Goal: Check status: Check status

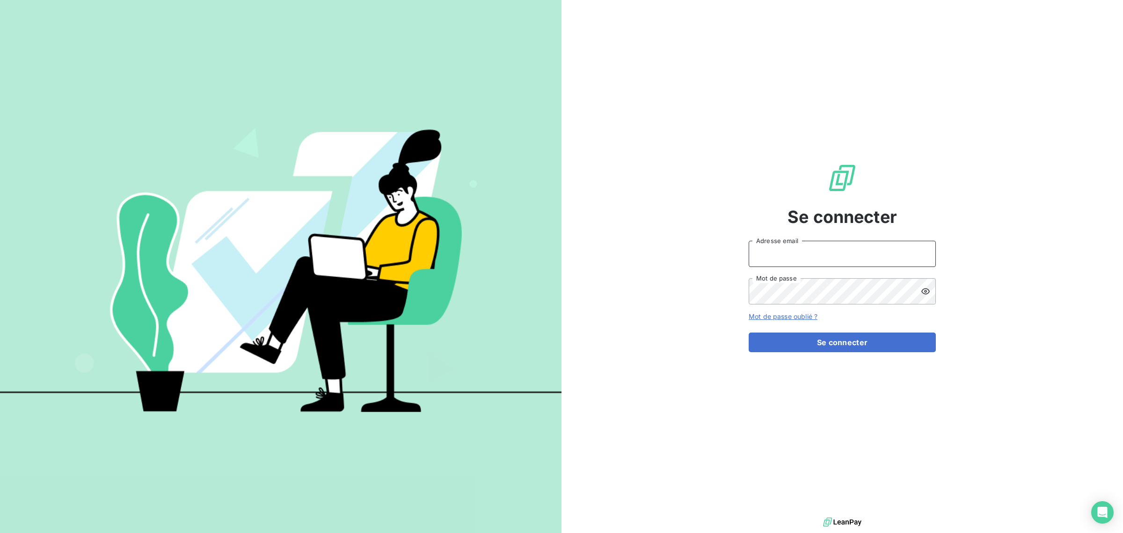
type input "[EMAIL_ADDRESS][DOMAIN_NAME]"
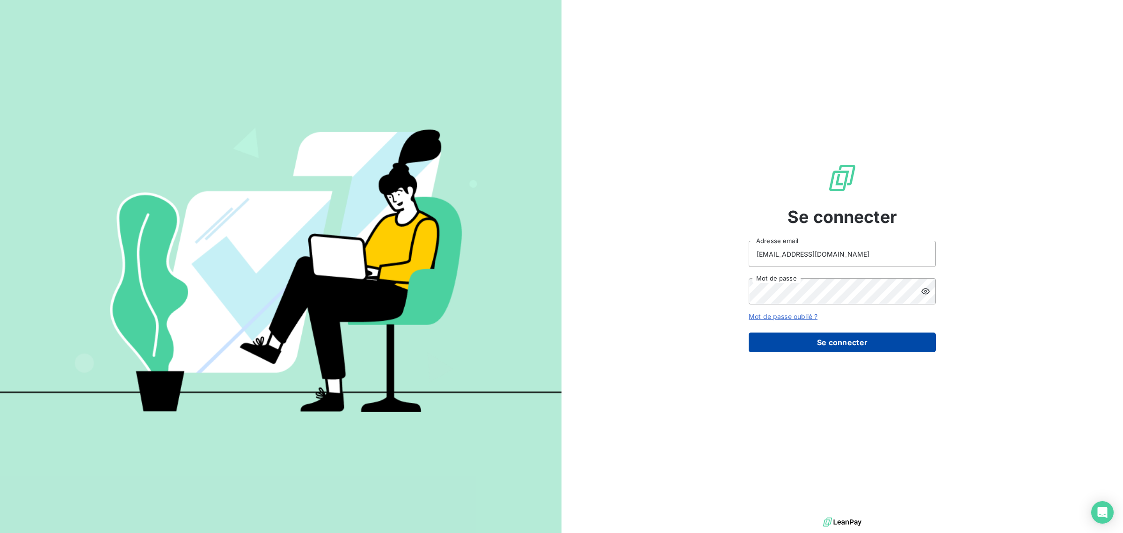
click at [794, 346] on button "Se connecter" at bounding box center [842, 342] width 187 height 20
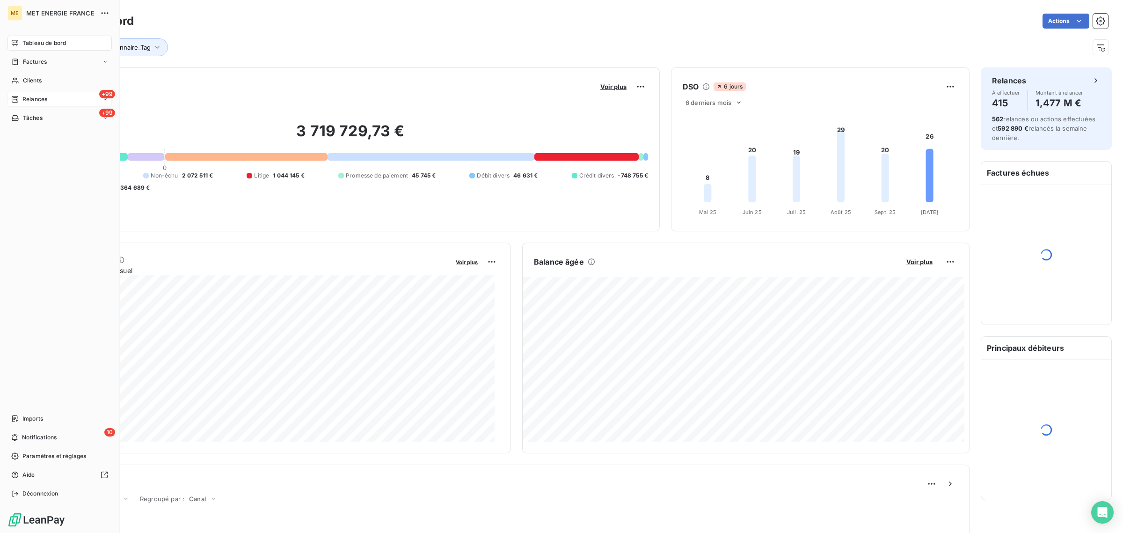
click at [15, 95] on icon at bounding box center [14, 98] width 7 height 7
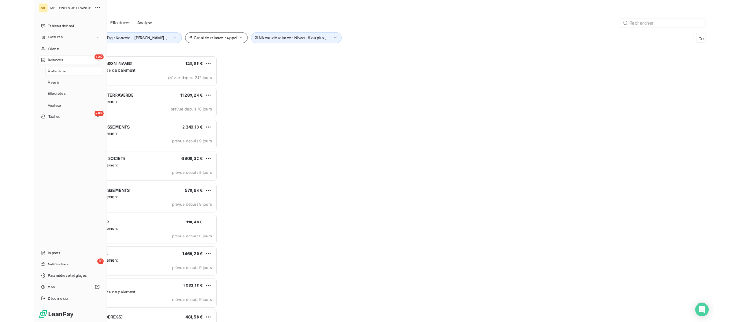
scroll to position [432, 249]
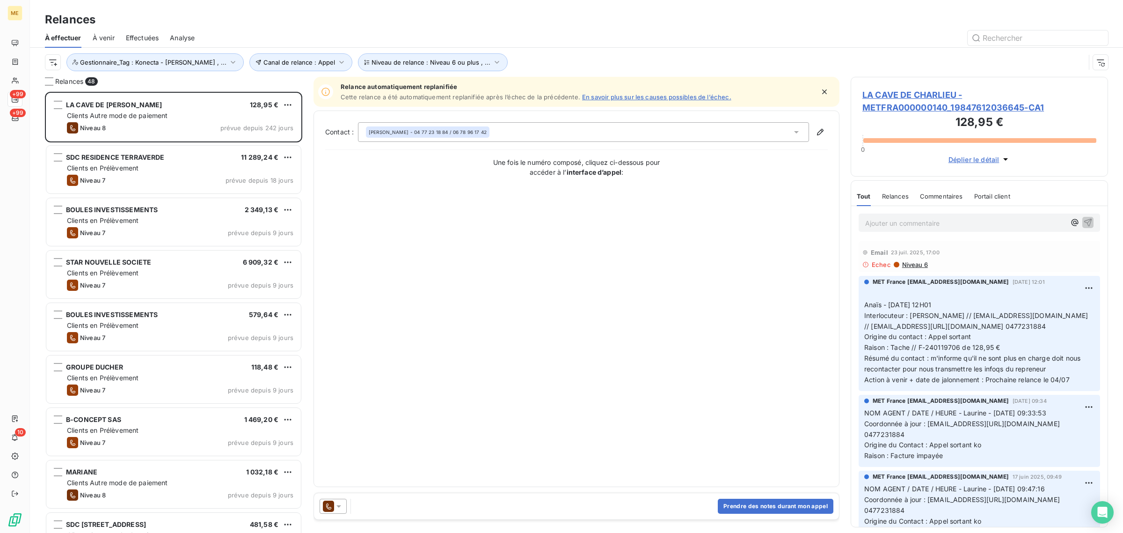
click at [151, 28] on div "Effectuées" at bounding box center [142, 38] width 33 height 20
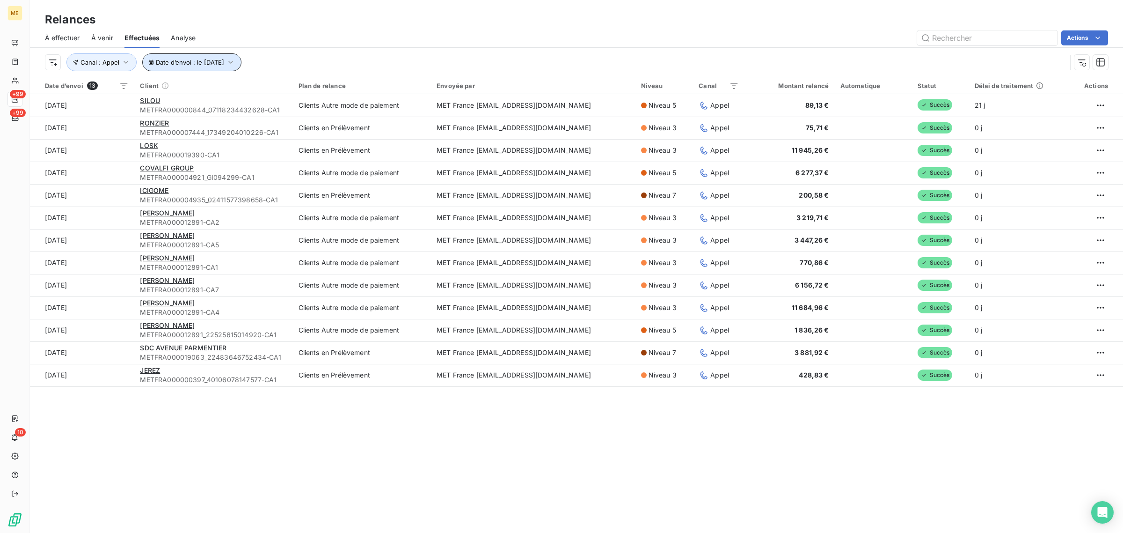
click at [180, 65] on span "Date d’envoi : le 9 oct. 2025" at bounding box center [190, 62] width 68 height 7
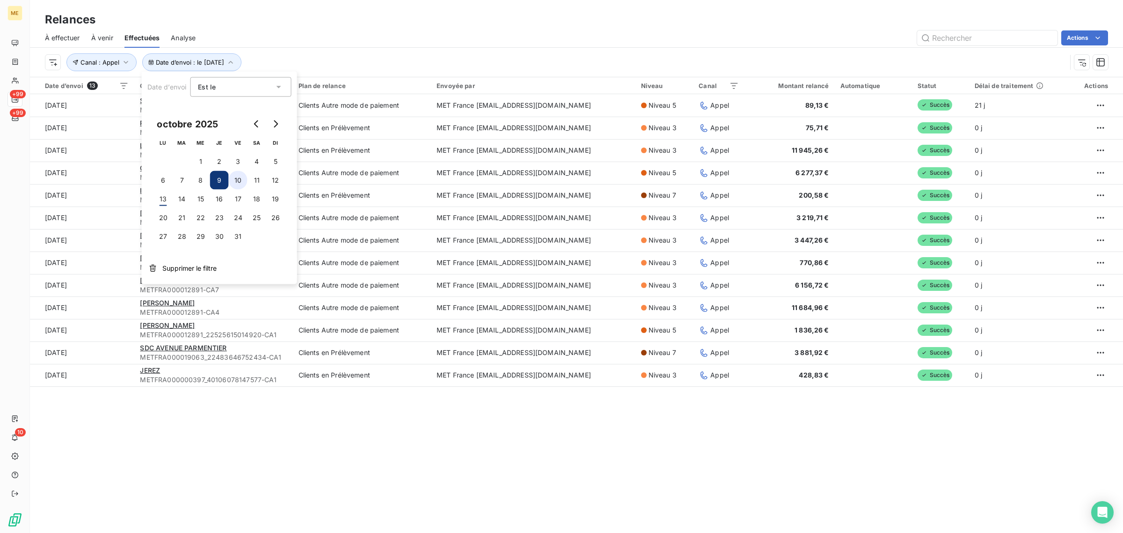
click at [240, 181] on button "10" at bounding box center [238, 180] width 19 height 19
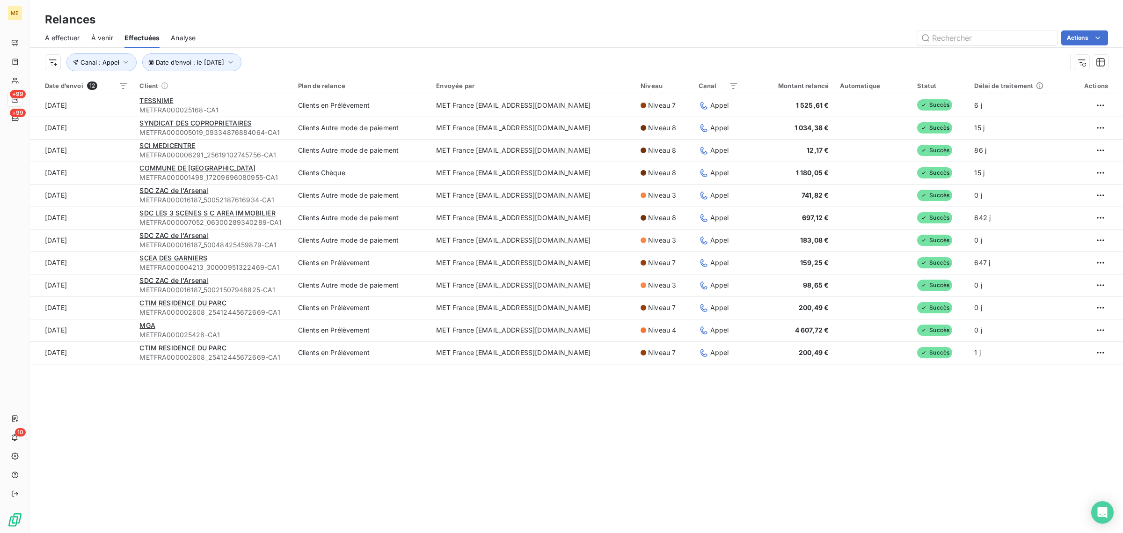
click at [311, 57] on div "Date d’envoi : le 10 oct. 2025 Canal : Appel" at bounding box center [556, 62] width 1022 height 18
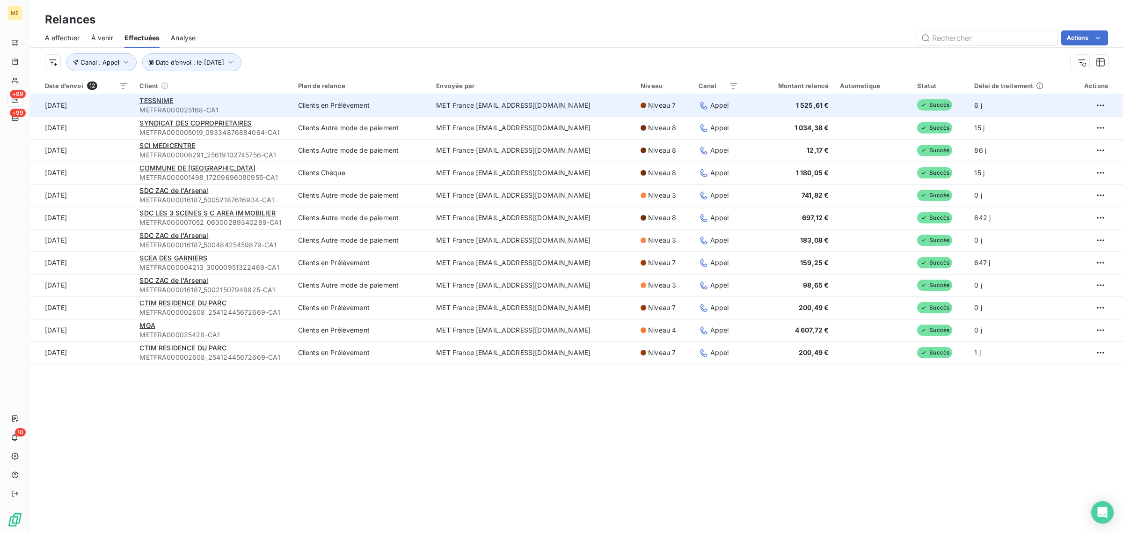
click at [381, 113] on td "Clients en Prélèvement" at bounding box center [362, 105] width 139 height 22
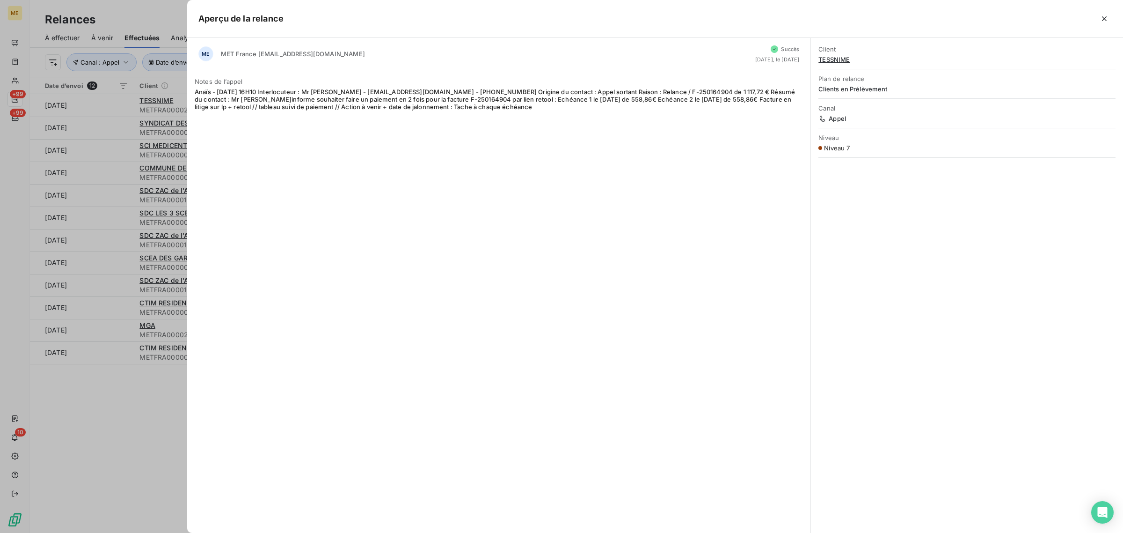
click at [115, 125] on div at bounding box center [561, 266] width 1123 height 533
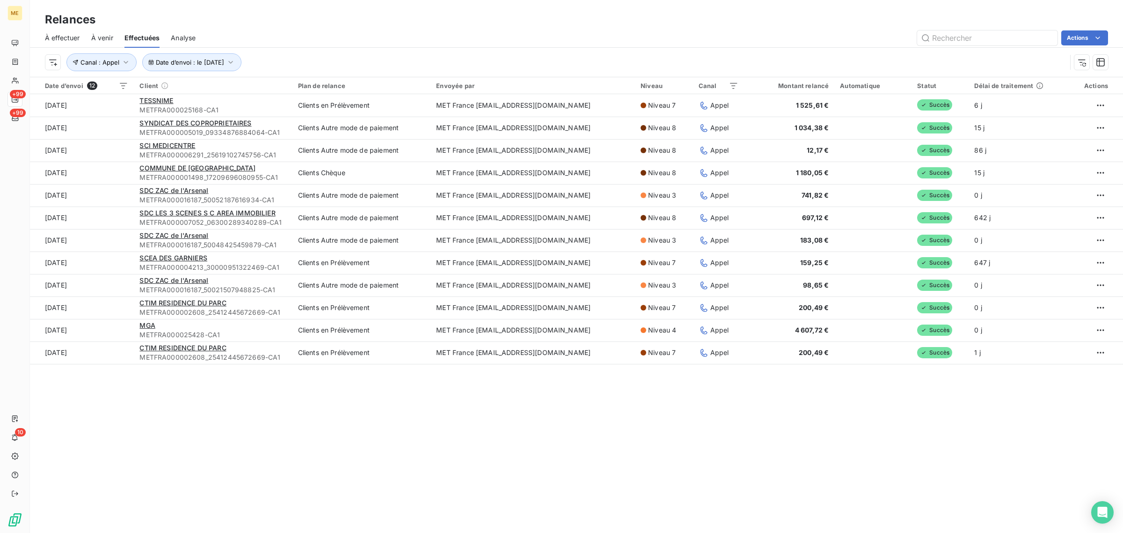
click at [115, 125] on td "[DATE]" at bounding box center [82, 128] width 104 height 22
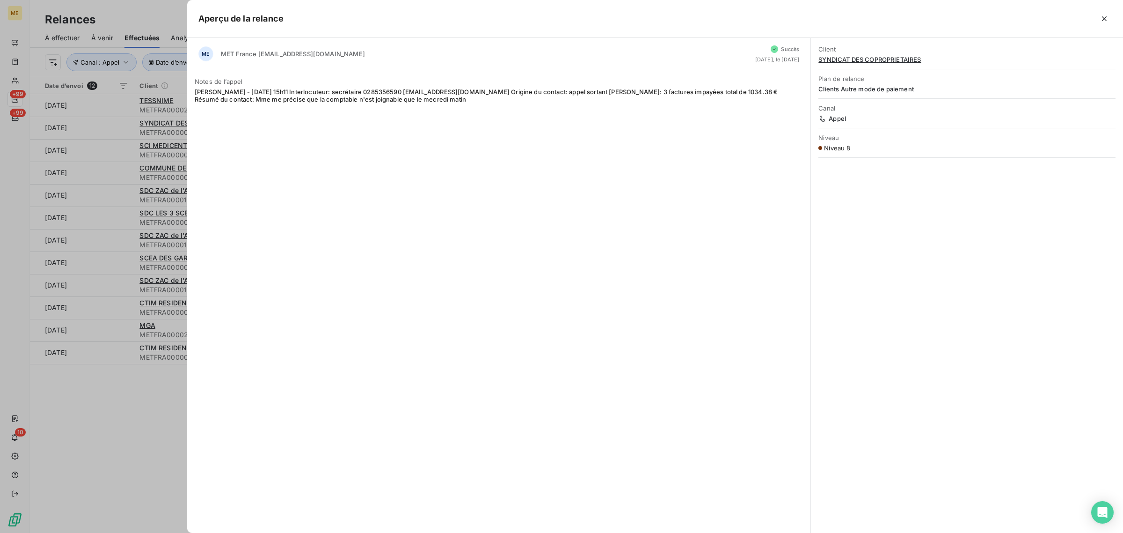
click at [115, 125] on div at bounding box center [561, 266] width 1123 height 533
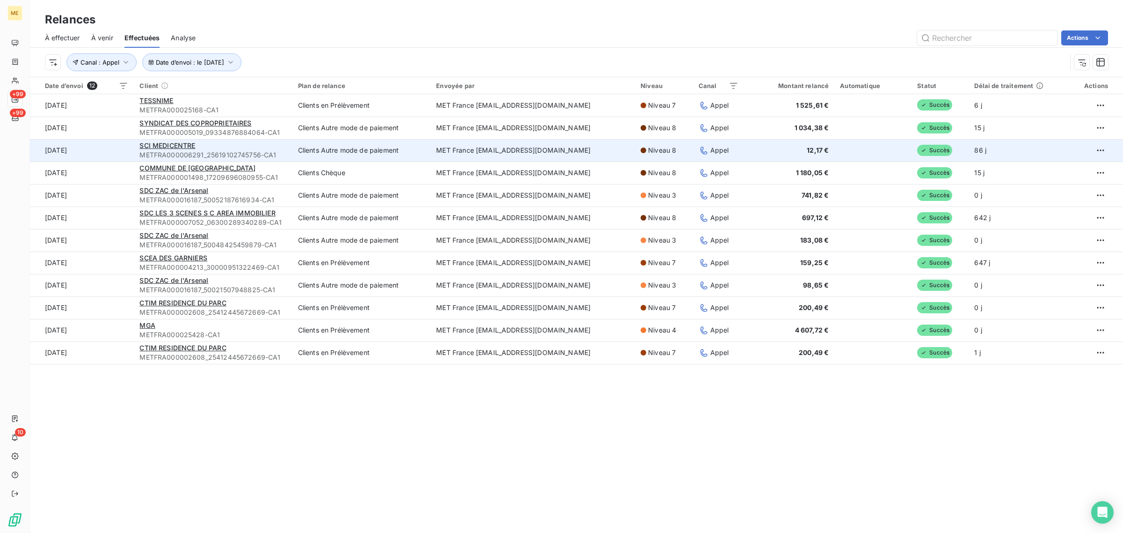
click at [111, 149] on td "[DATE]" at bounding box center [82, 150] width 104 height 22
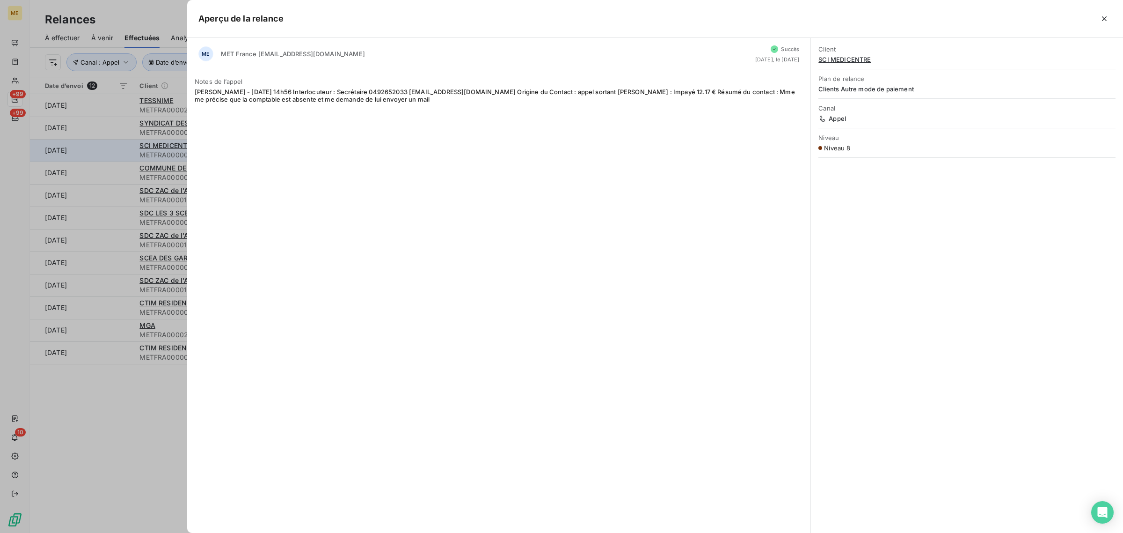
click at [111, 149] on div at bounding box center [561, 266] width 1123 height 533
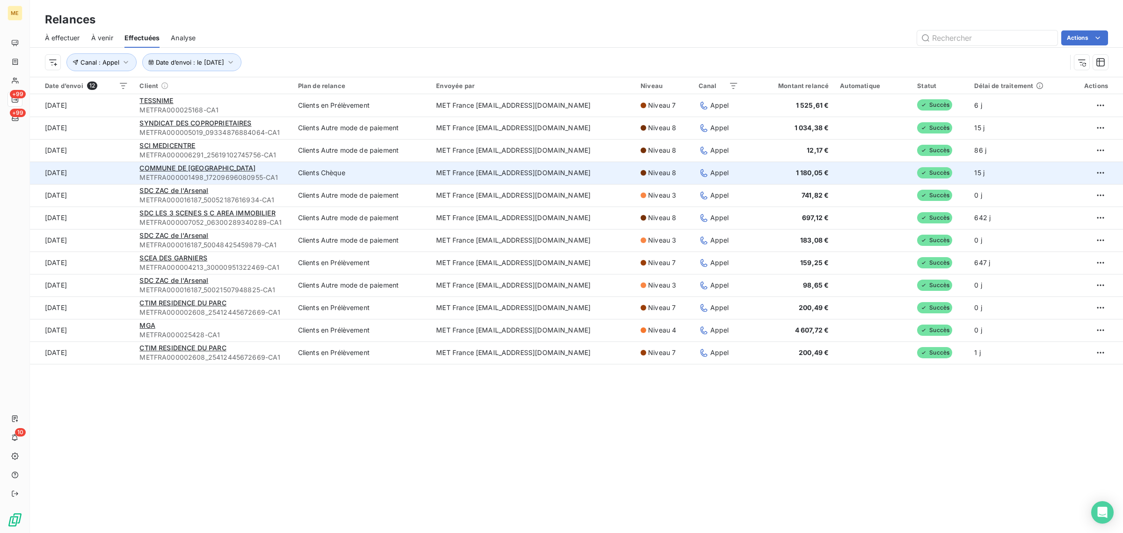
click at [111, 176] on td "[DATE]" at bounding box center [82, 172] width 104 height 22
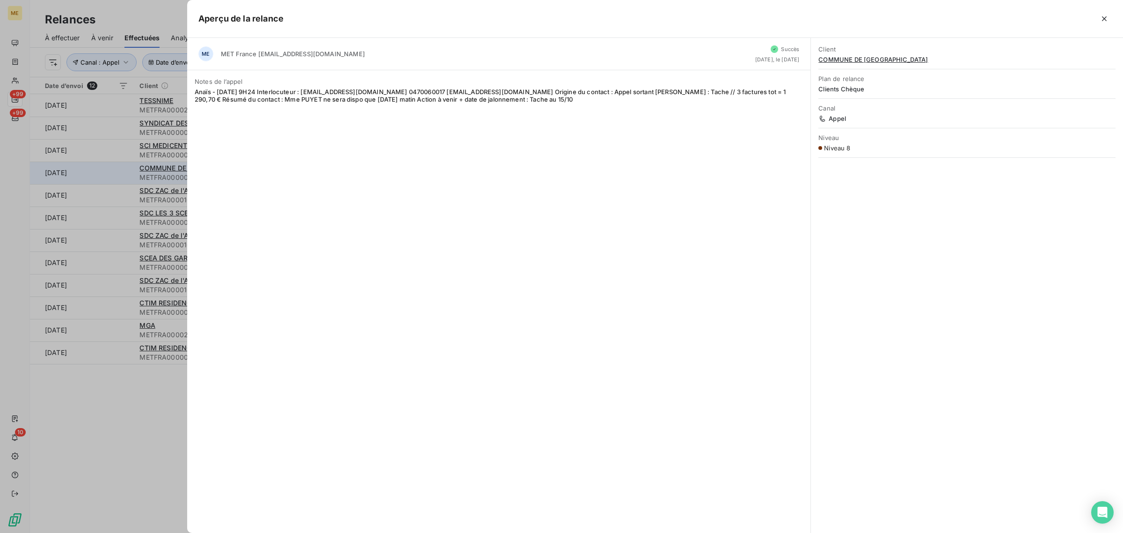
click at [111, 176] on div at bounding box center [561, 266] width 1123 height 533
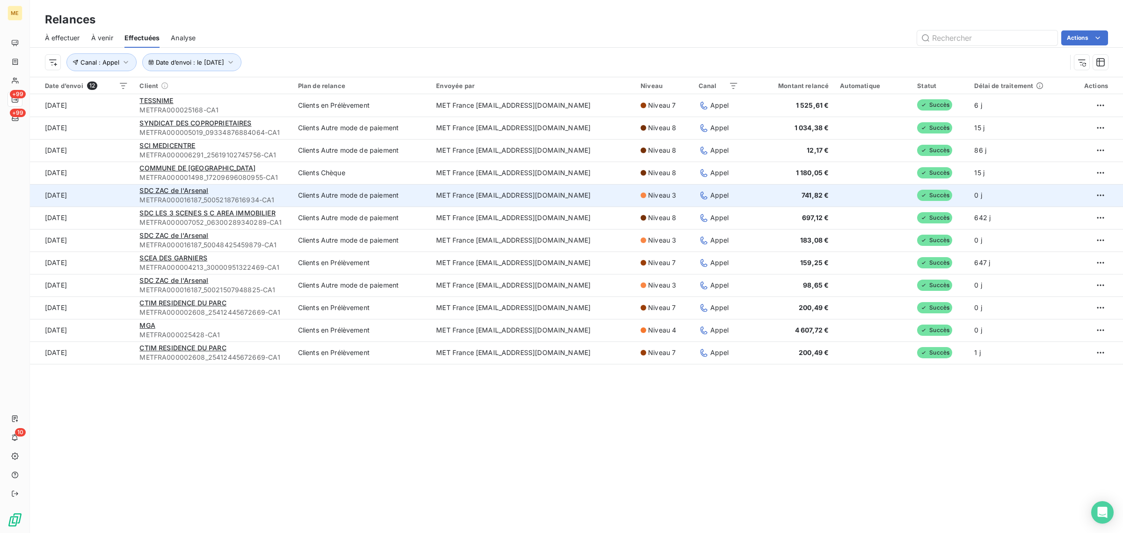
click at [118, 201] on td "[DATE]" at bounding box center [82, 195] width 104 height 22
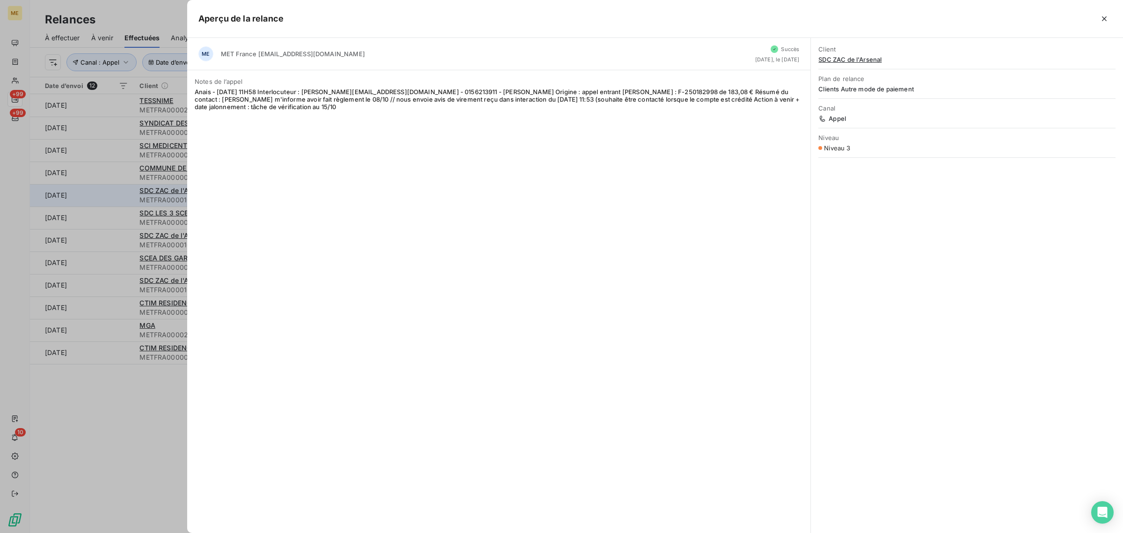
click at [118, 201] on div at bounding box center [561, 266] width 1123 height 533
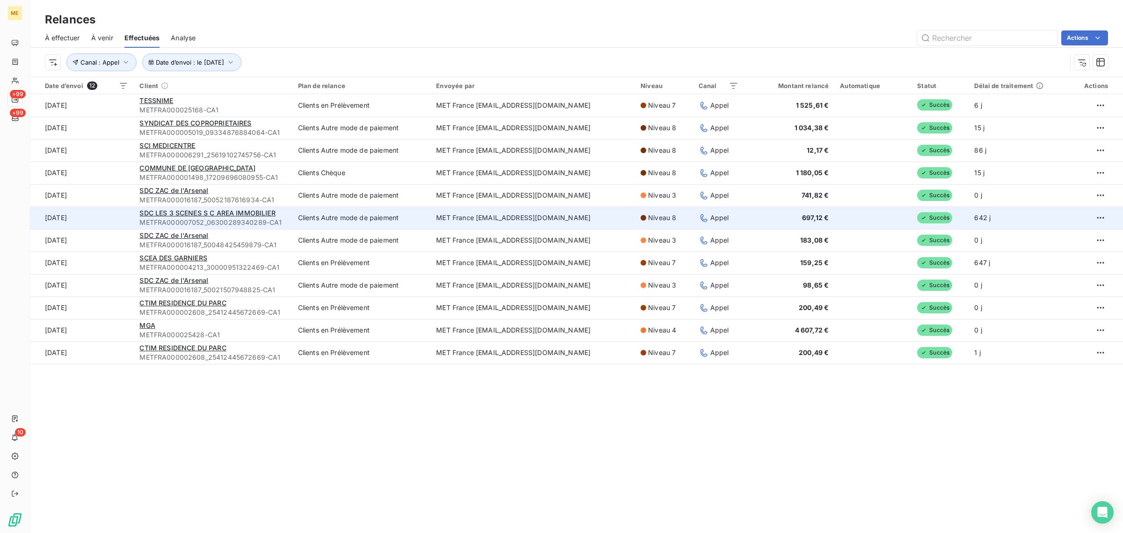
click at [117, 217] on td "[DATE]" at bounding box center [82, 217] width 104 height 22
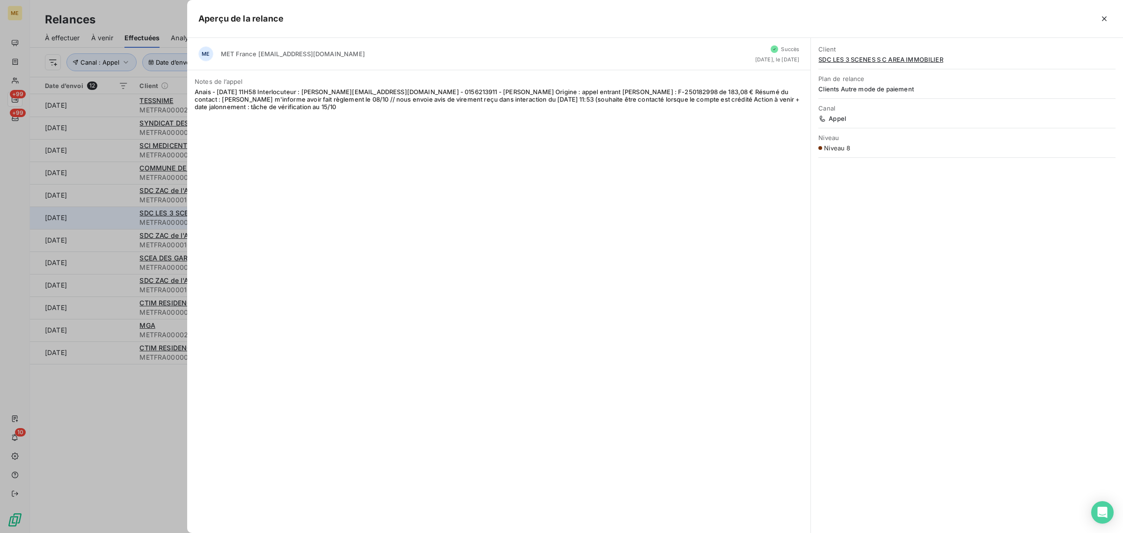
click at [117, 217] on div at bounding box center [561, 266] width 1123 height 533
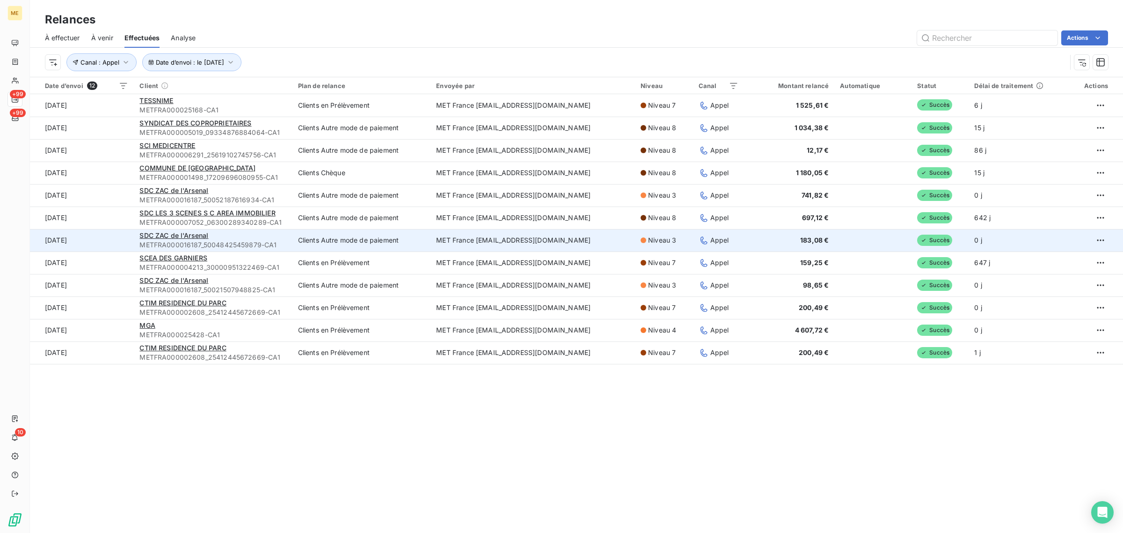
click at [112, 242] on td "[DATE]" at bounding box center [82, 240] width 104 height 22
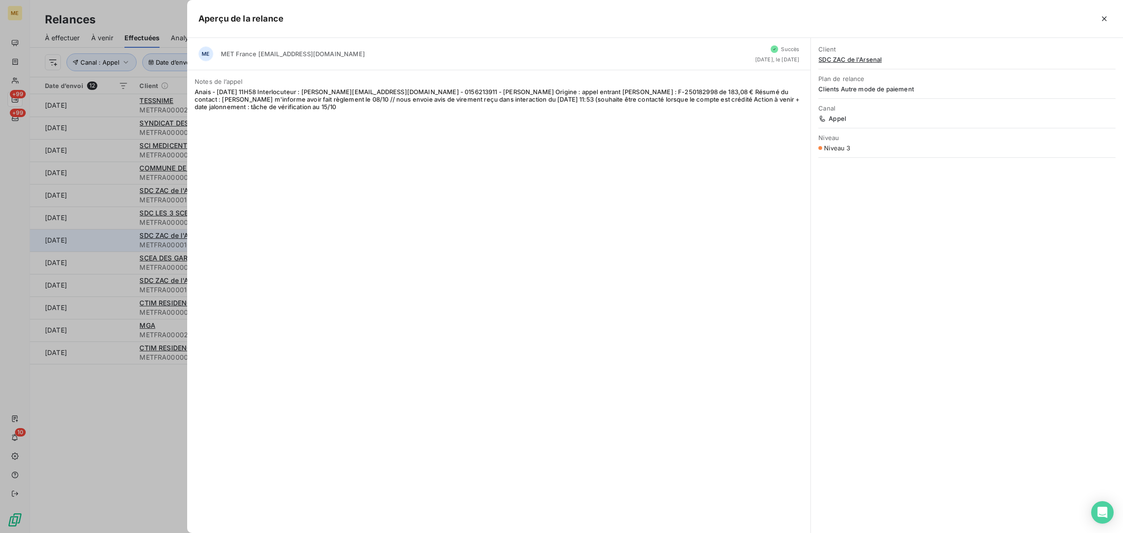
click at [112, 242] on div at bounding box center [561, 266] width 1123 height 533
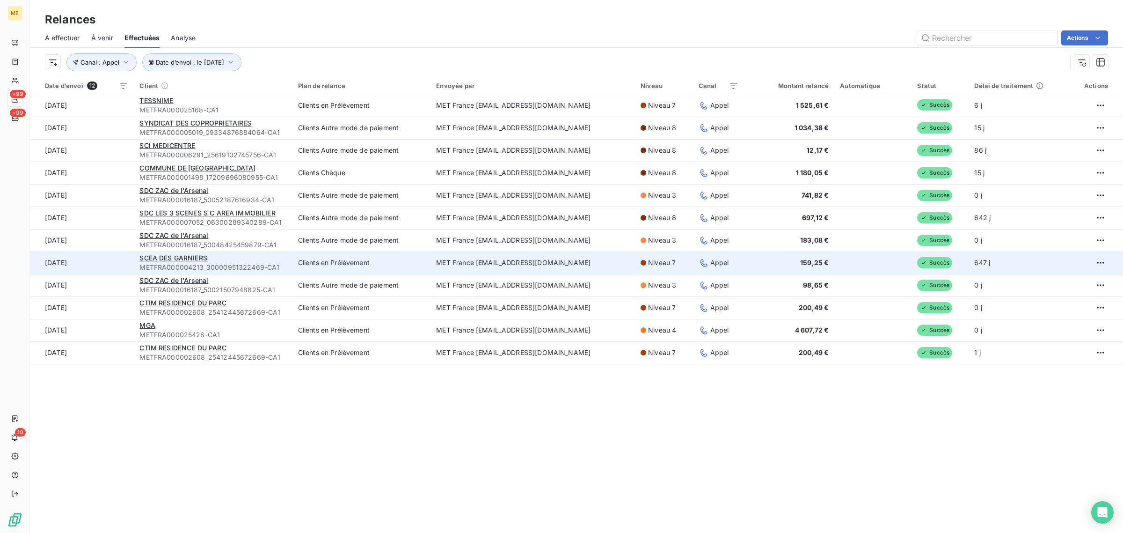
click at [111, 252] on td "[DATE]" at bounding box center [82, 262] width 104 height 22
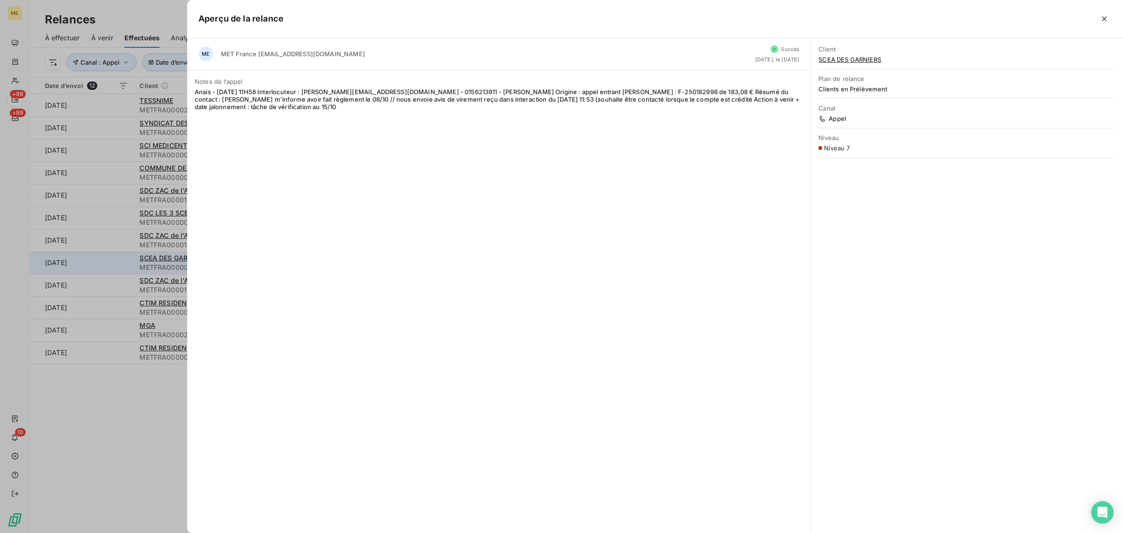
click at [111, 252] on div at bounding box center [561, 266] width 1123 height 533
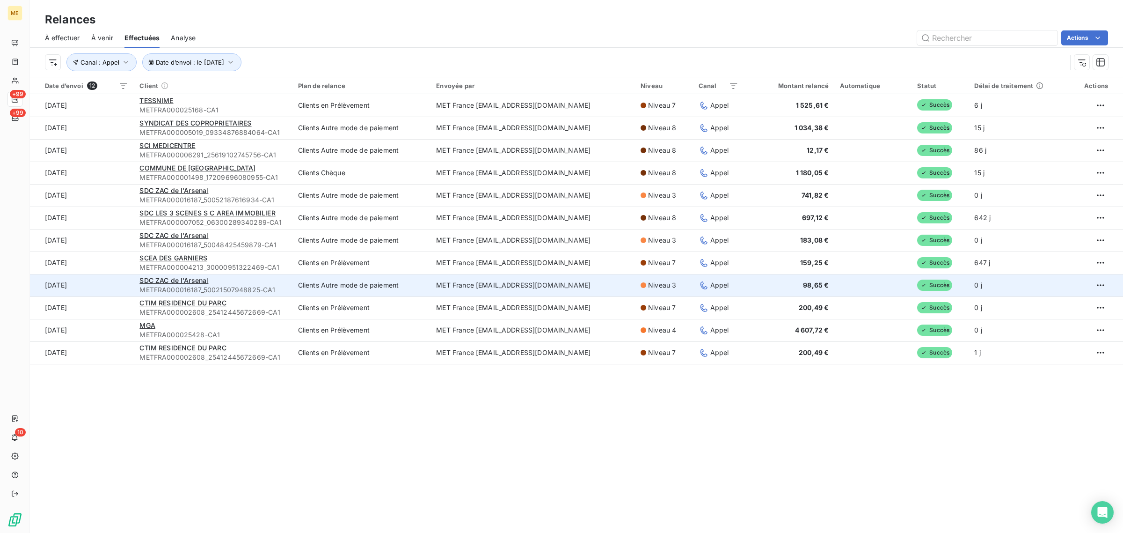
click at [108, 280] on td "[DATE]" at bounding box center [82, 285] width 104 height 22
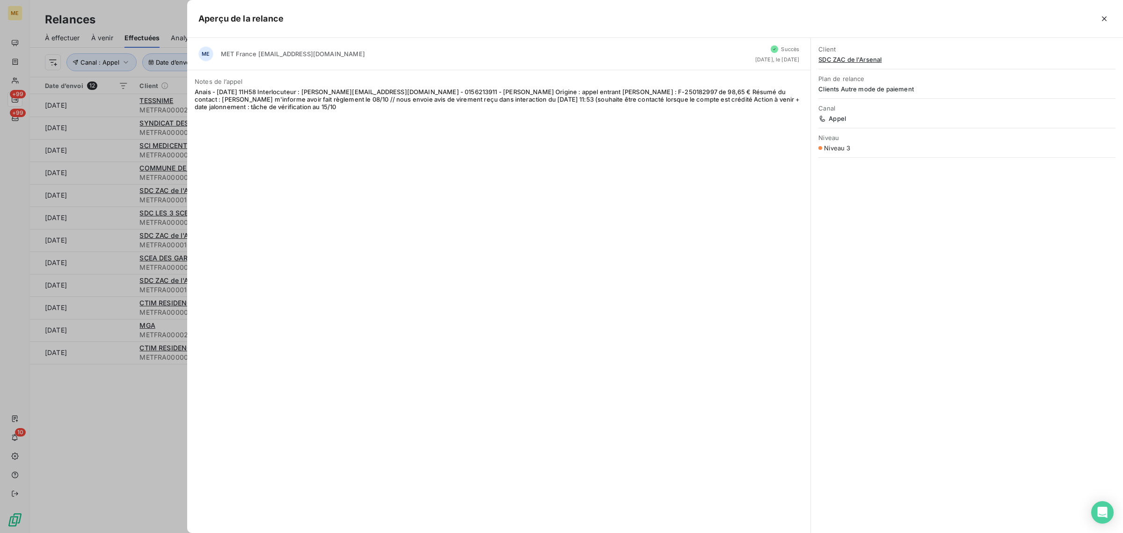
click at [108, 281] on div at bounding box center [561, 266] width 1123 height 533
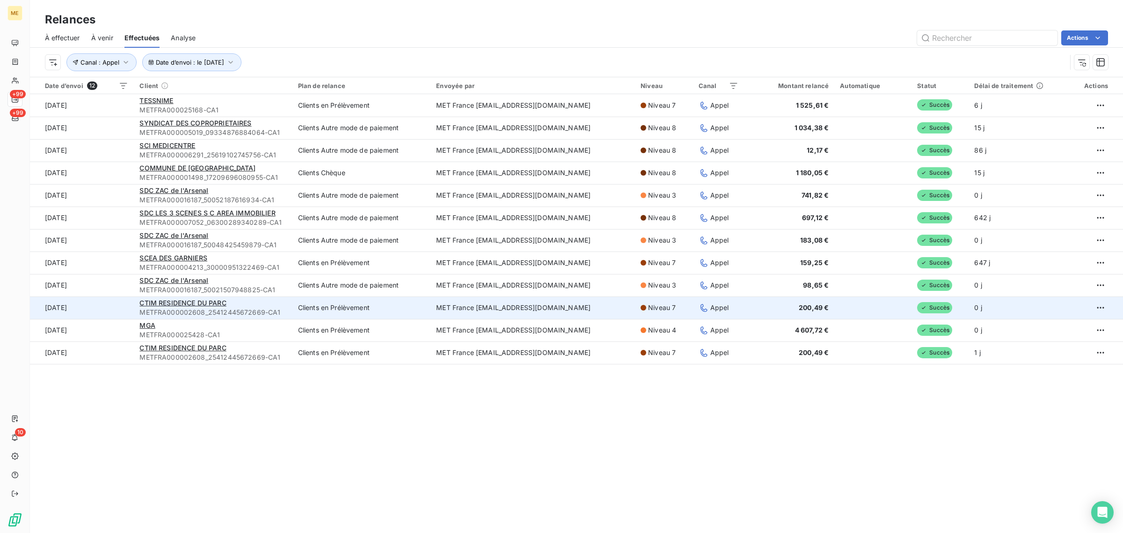
click at [110, 310] on td "[DATE]" at bounding box center [82, 307] width 104 height 22
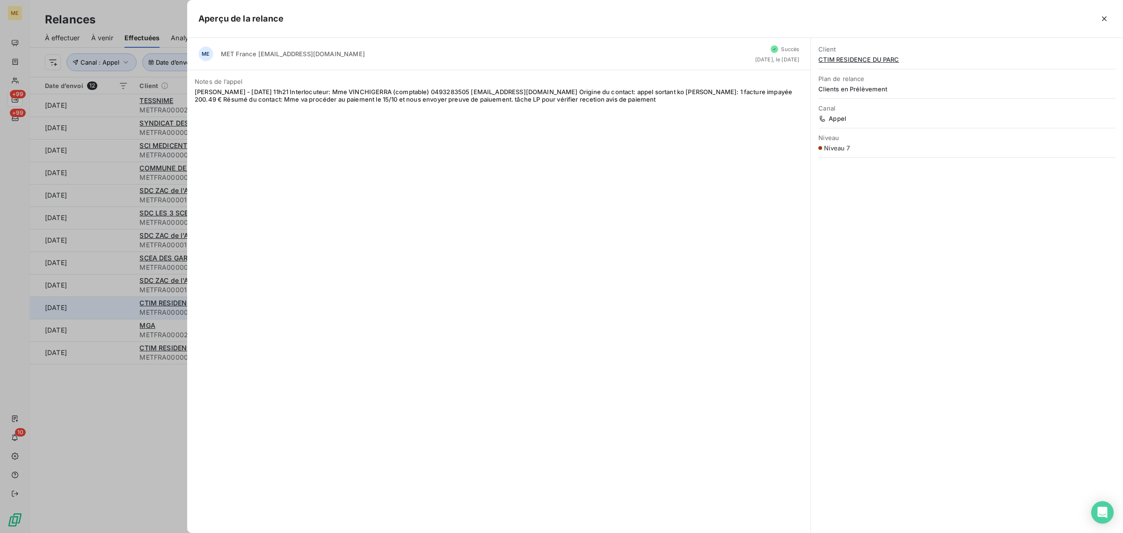
click at [110, 310] on div at bounding box center [561, 266] width 1123 height 533
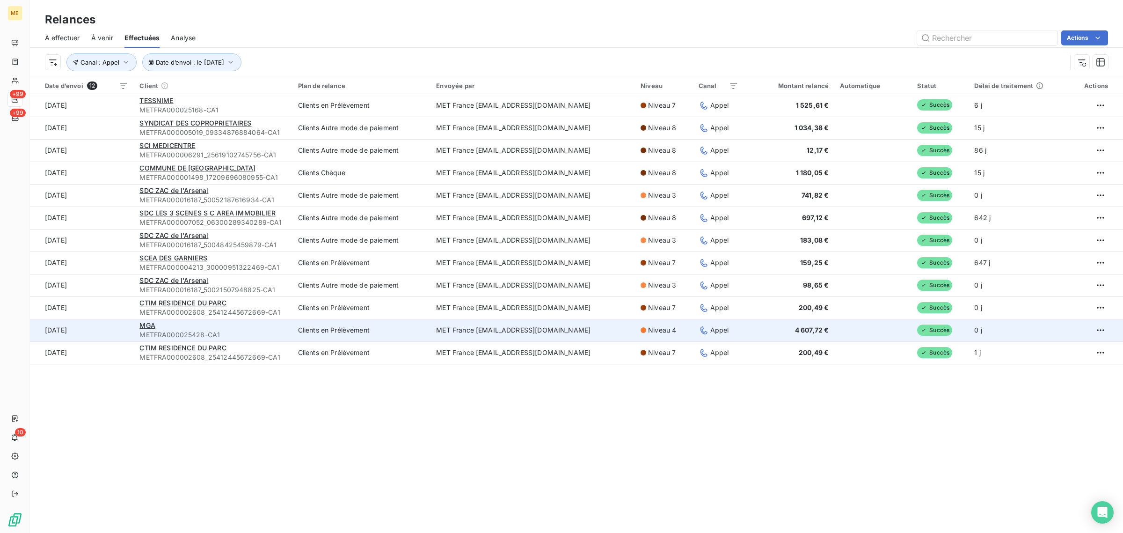
click at [107, 324] on td "[DATE]" at bounding box center [82, 330] width 104 height 22
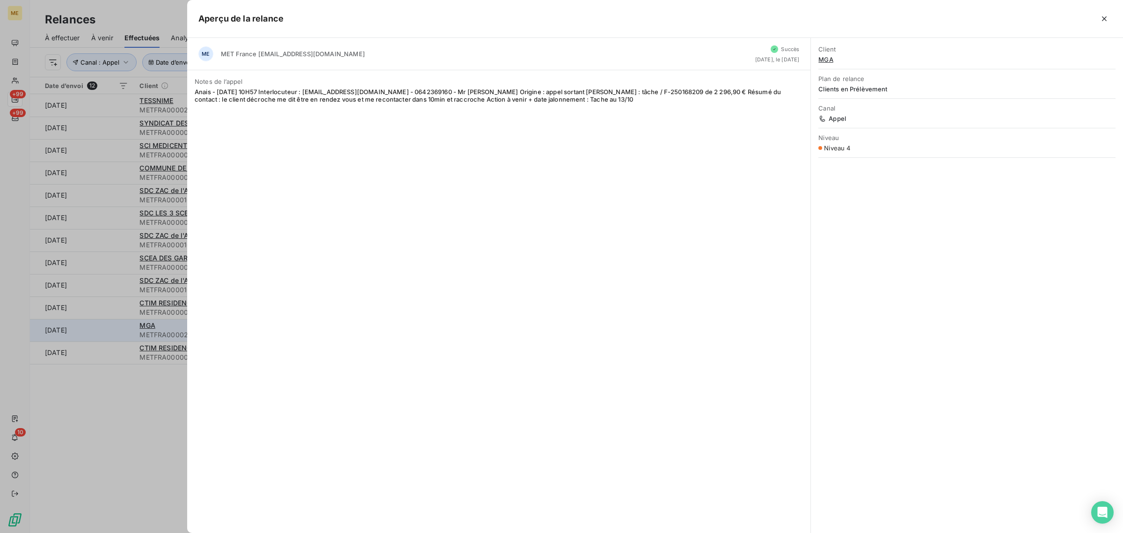
click at [107, 324] on div at bounding box center [561, 266] width 1123 height 533
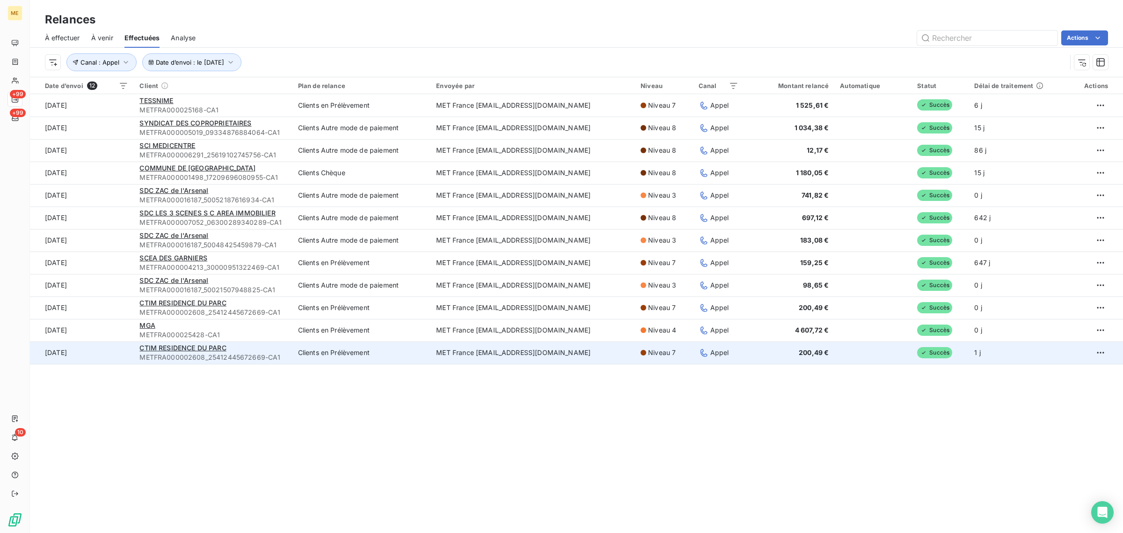
click at [101, 349] on td "[DATE]" at bounding box center [82, 352] width 104 height 22
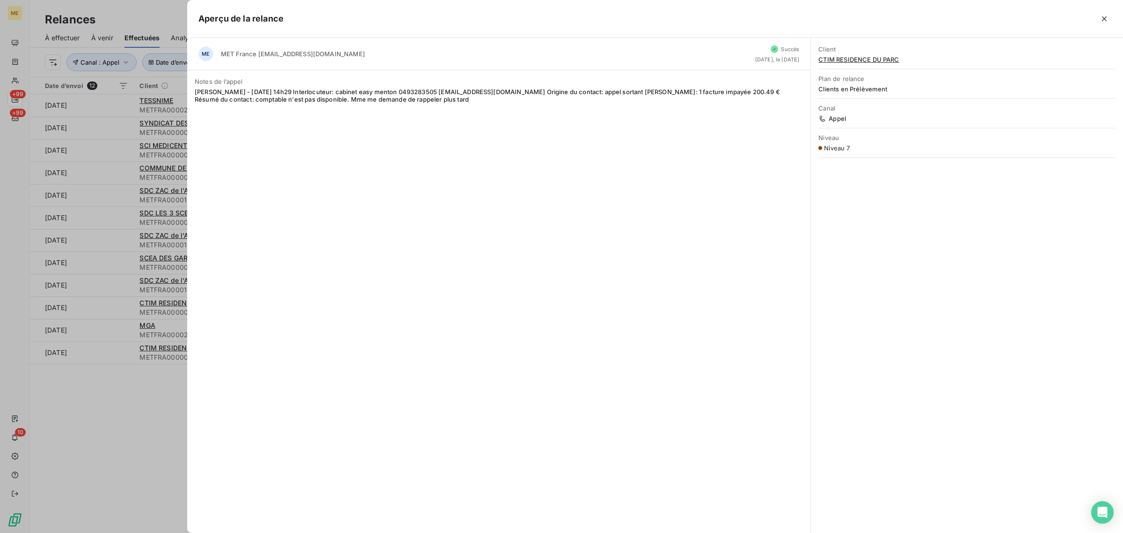
click at [108, 385] on div at bounding box center [561, 266] width 1123 height 533
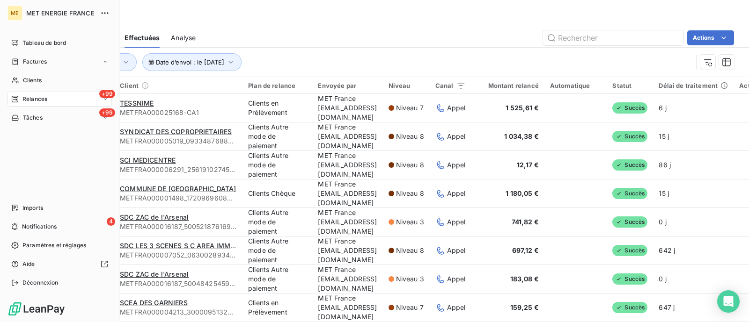
click at [19, 101] on div "Relances" at bounding box center [29, 99] width 36 height 8
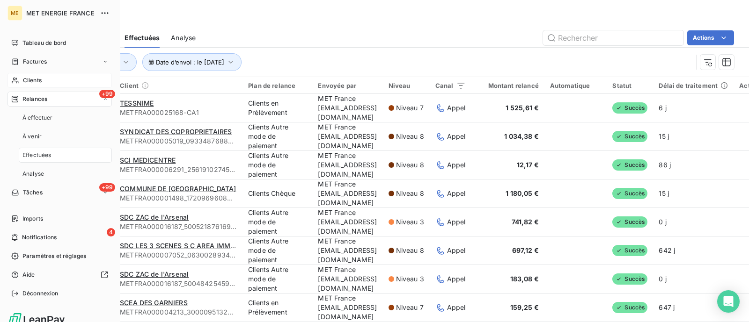
click at [23, 77] on span "Clients" at bounding box center [32, 80] width 19 height 8
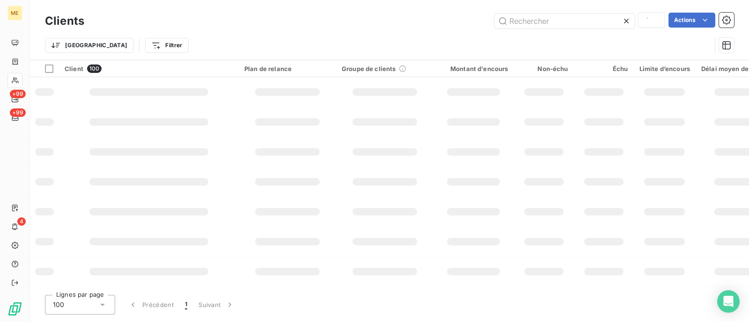
click at [586, 39] on div "Trier Filtrer" at bounding box center [378, 46] width 666 height 18
click at [587, 23] on input "text" at bounding box center [564, 21] width 140 height 15
paste input "METFRA000017726"
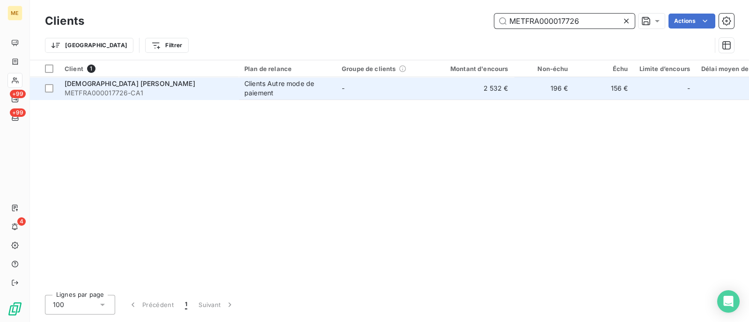
type input "METFRA000017726"
click at [318, 85] on div "Clients Autre mode de paiement" at bounding box center [287, 88] width 86 height 19
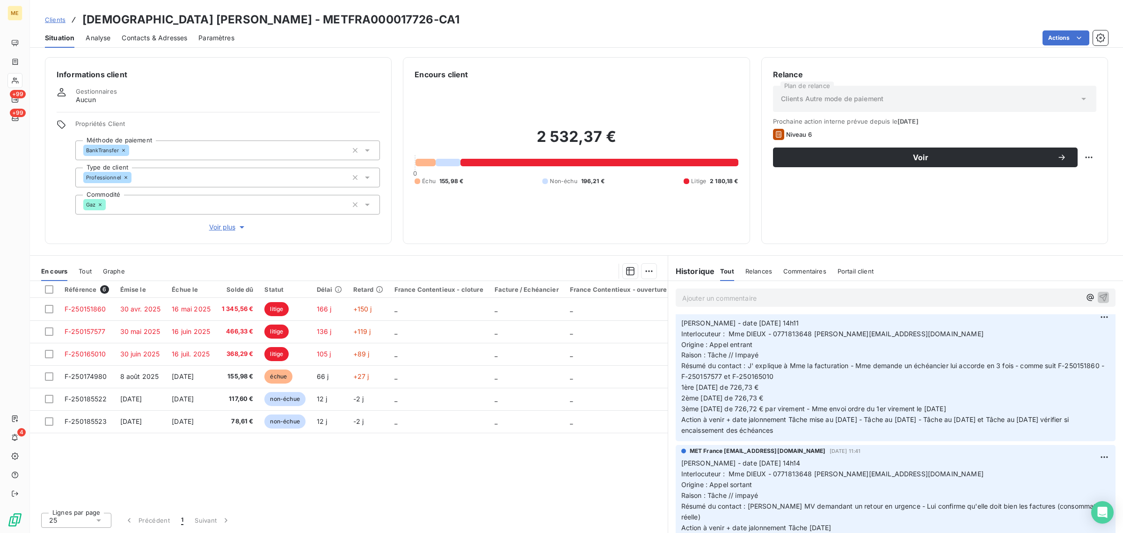
scroll to position [936, 0]
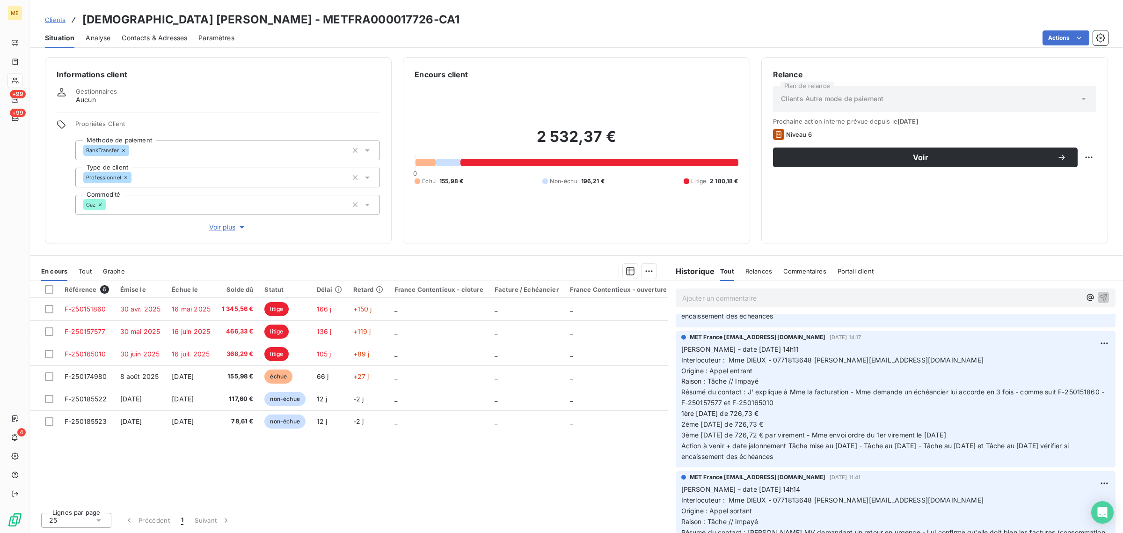
drag, startPoint x: 365, startPoint y: 19, endPoint x: 470, endPoint y: 20, distance: 105.3
click at [460, 20] on h3 "[DEMOGRAPHIC_DATA] [PERSON_NAME] - METFRA000017726-CA1" at bounding box center [270, 19] width 377 height 17
copy h3 "METFRA000017726"
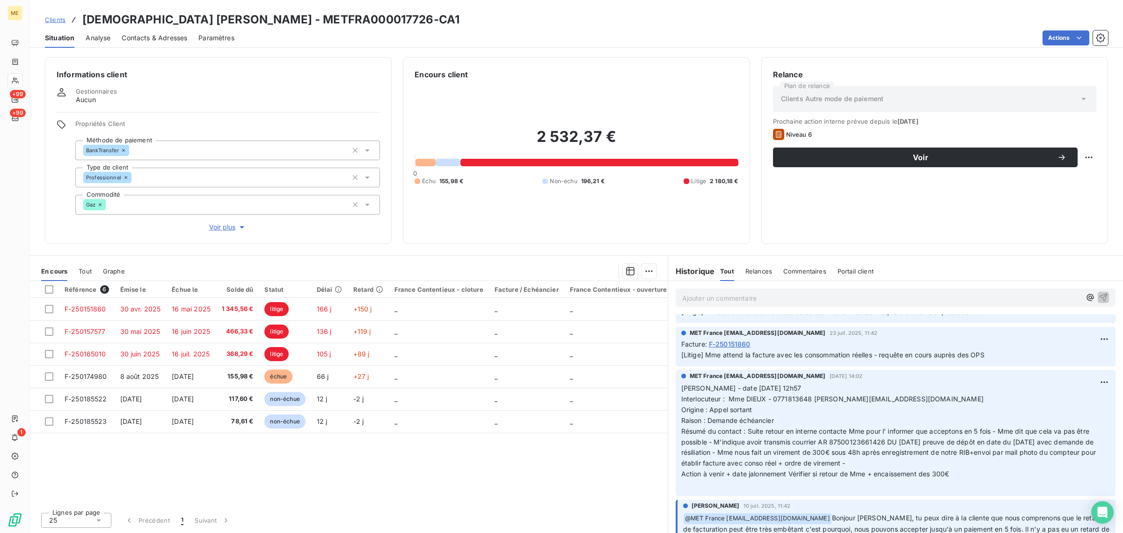
scroll to position [1638, 0]
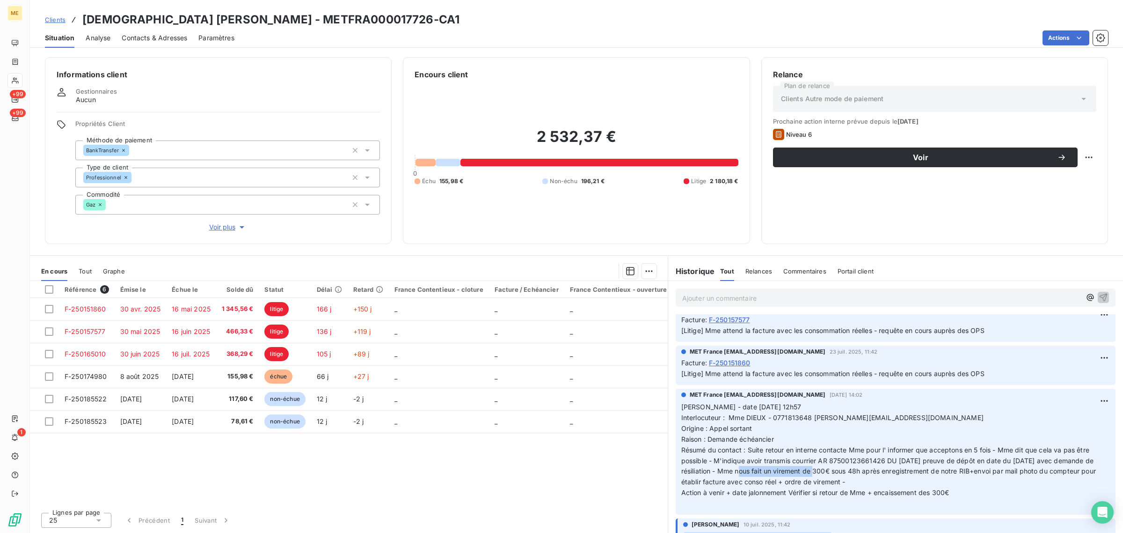
drag, startPoint x: 752, startPoint y: 459, endPoint x: 827, endPoint y: 459, distance: 74.9
click at [748, 322] on span "Résumé du contact : Suite retour en interne contacte Mme pour l' informer que a…" at bounding box center [890, 466] width 417 height 40
click at [748, 322] on p "[PERSON_NAME] - date [DATE] 12h57 Interlocuteur : Mme DIEUX - 0771813648 [PERSO…" at bounding box center [896, 455] width 429 height 107
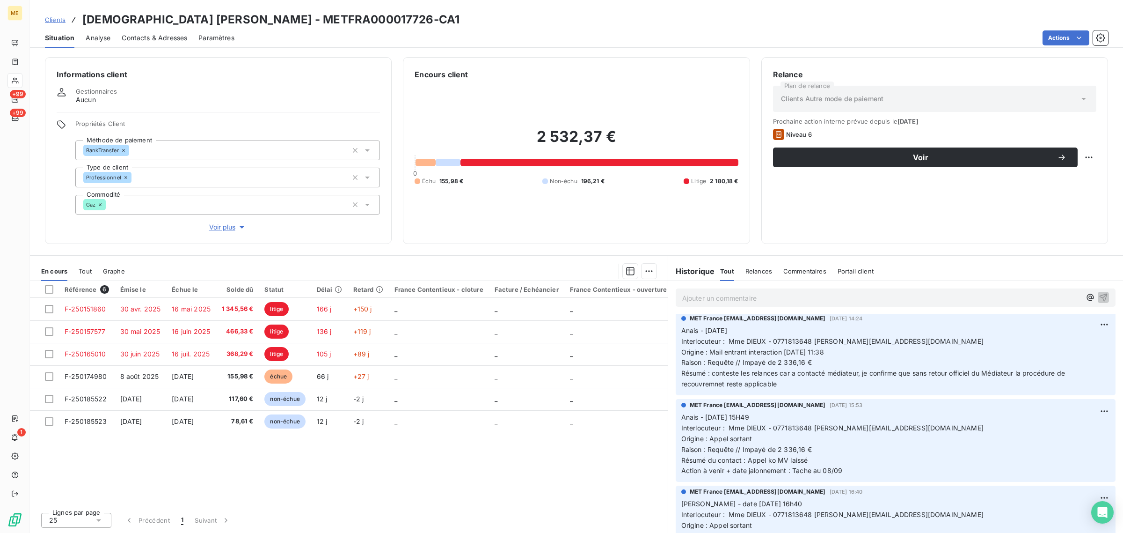
scroll to position [117, 0]
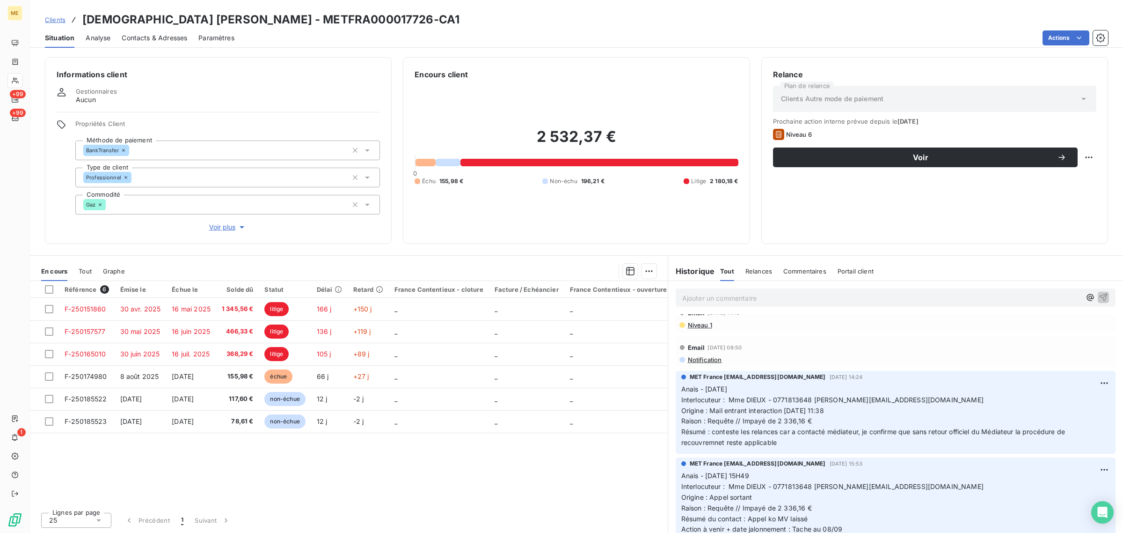
drag, startPoint x: 792, startPoint y: 444, endPoint x: 714, endPoint y: 432, distance: 78.6
click at [714, 322] on p "Anais - [DATE] Interlocuteur : Mme DIEUX - 0771813648 [PERSON_NAME][EMAIL_ADDRE…" at bounding box center [896, 416] width 429 height 64
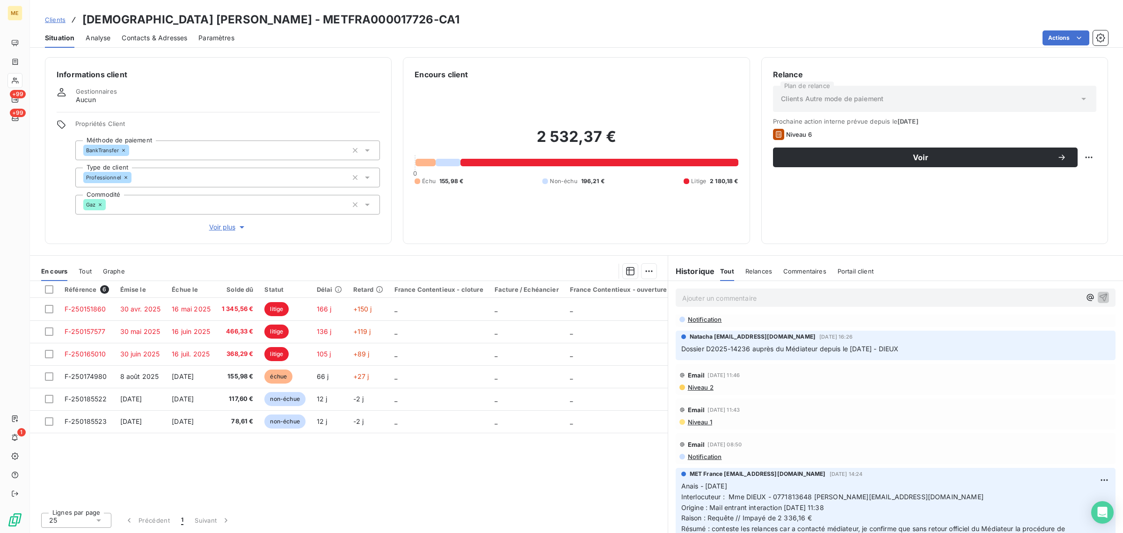
scroll to position [0, 0]
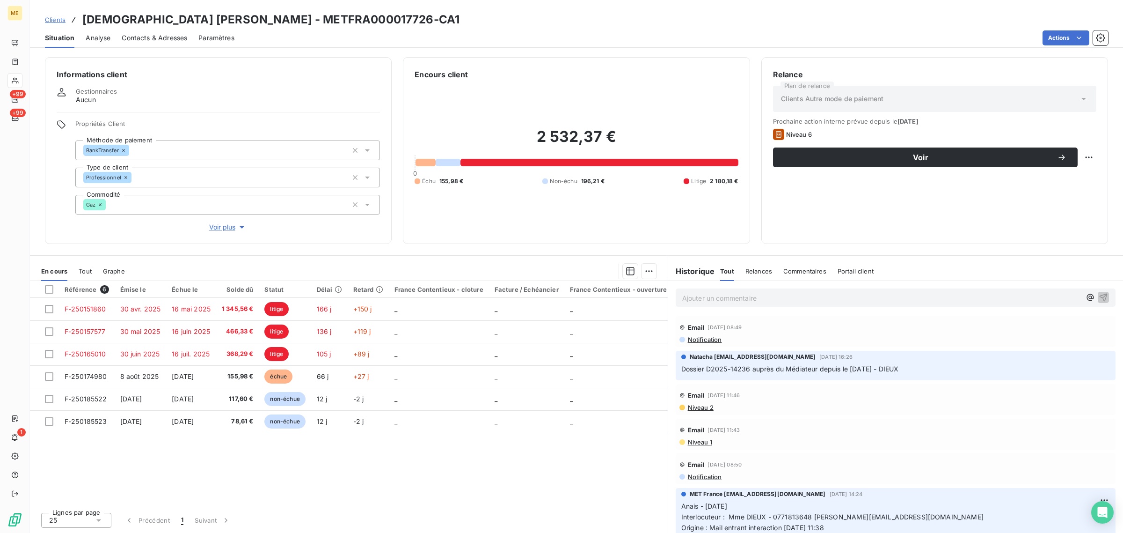
click at [748, 322] on div "Email [DATE] 11:46" at bounding box center [896, 395] width 432 height 15
drag, startPoint x: 928, startPoint y: 368, endPoint x: 667, endPoint y: 367, distance: 260.2
click at [668, 322] on section "Historique Tout Relances Commentaires Portail client Tout Relances Commentaires…" at bounding box center [895, 394] width 455 height 277
click at [612, 322] on div "Référence 6 Émise le Échue le Solde dû Statut Délai Retard France Contentieux -…" at bounding box center [349, 393] width 638 height 224
click at [218, 231] on span "Voir plus" at bounding box center [227, 226] width 37 height 9
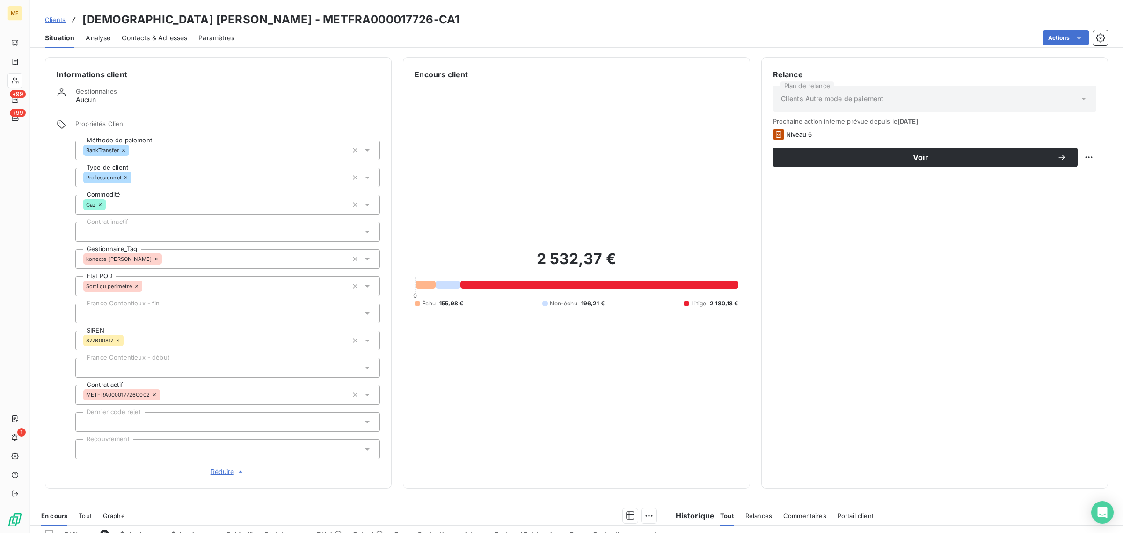
click at [212, 322] on span "Réduire" at bounding box center [228, 471] width 35 height 9
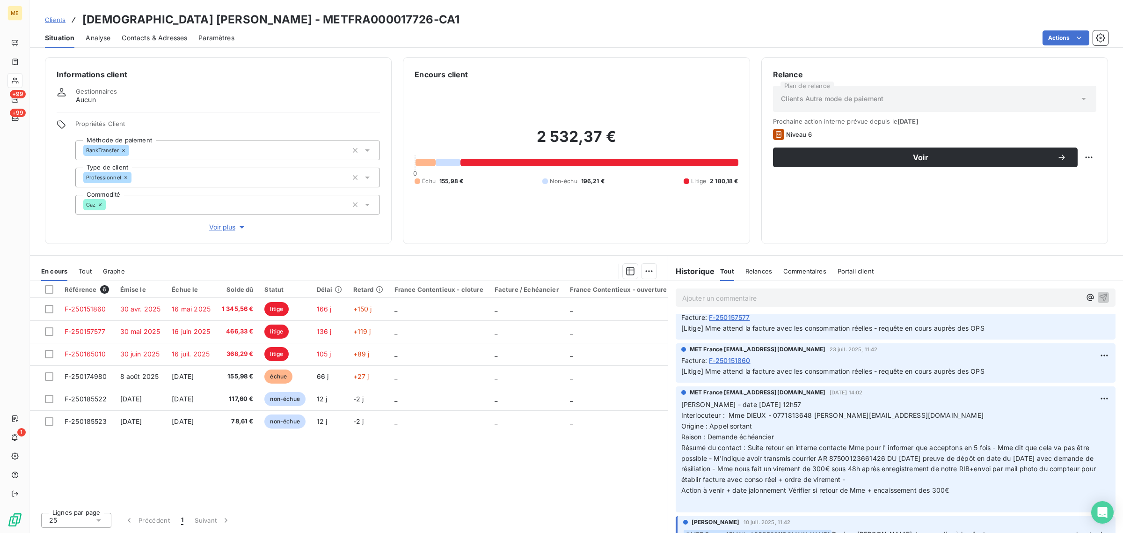
scroll to position [1612, 0]
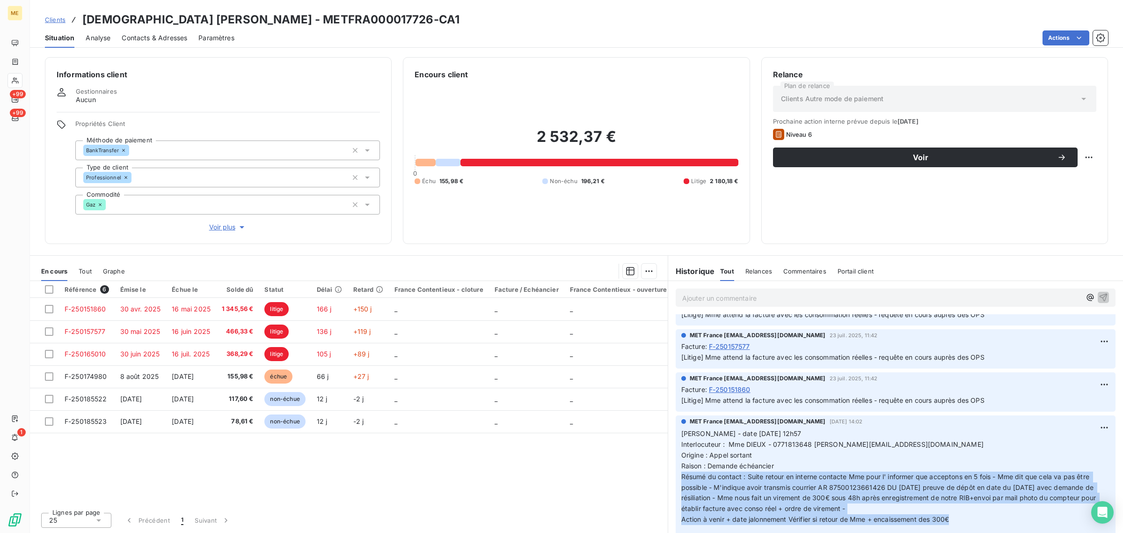
drag, startPoint x: 977, startPoint y: 506, endPoint x: 680, endPoint y: 462, distance: 300.0
click at [680, 322] on div "MET France [EMAIL_ADDRESS][DOMAIN_NAME] [DATE] 14:02 [PERSON_NAME] - date [DATE…" at bounding box center [896, 478] width 440 height 126
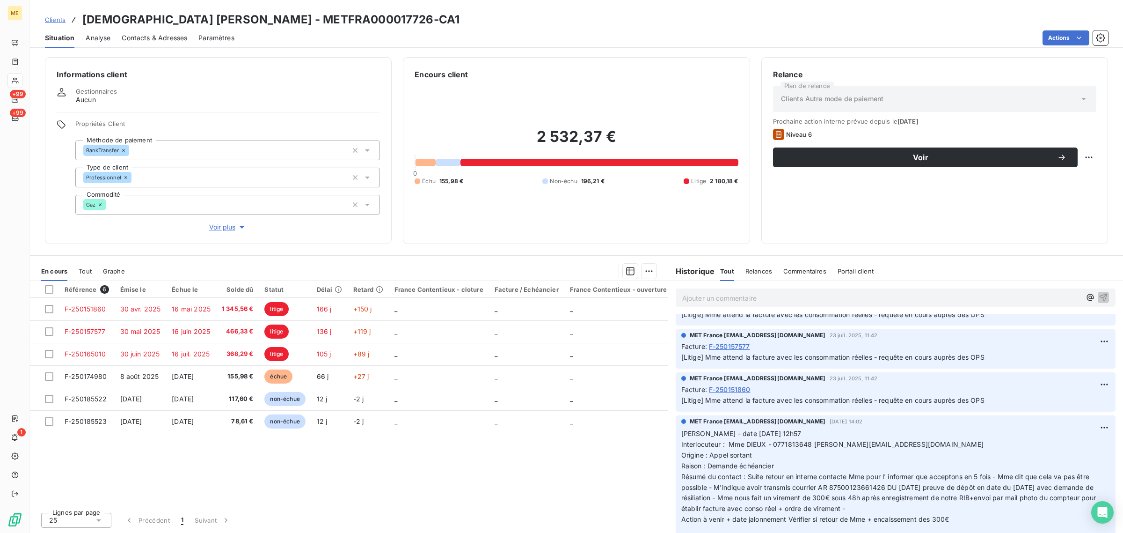
click at [748, 322] on p "[PERSON_NAME] - date [DATE] 12h57 Interlocuteur : Mme DIEUX - 0771813648 [PERSO…" at bounding box center [896, 481] width 429 height 107
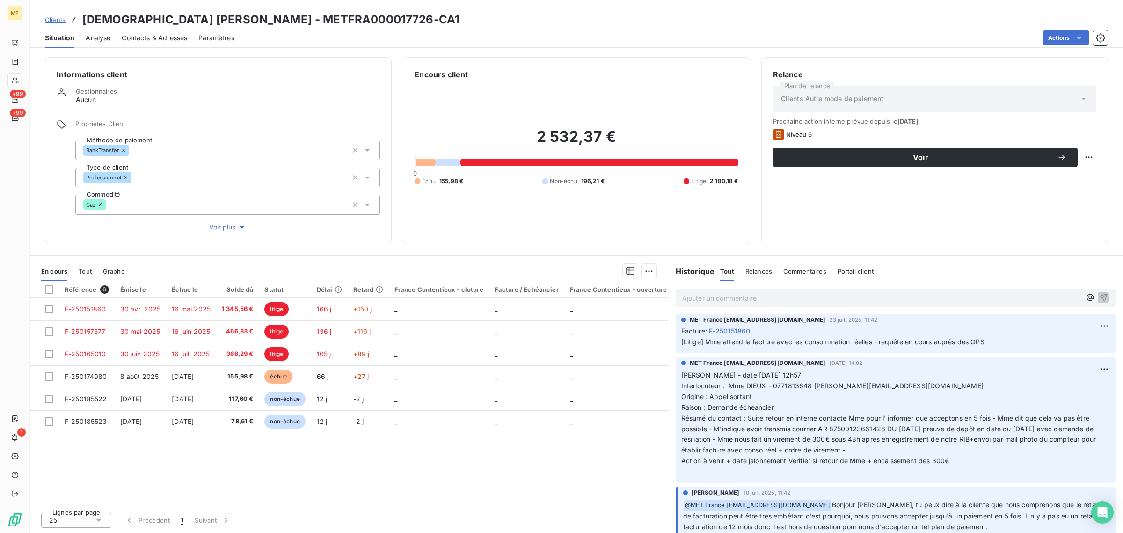
drag, startPoint x: 832, startPoint y: 348, endPoint x: 886, endPoint y: 354, distance: 54.2
click at [748, 322] on div "MET France [EMAIL_ADDRESS][DOMAIN_NAME] [DATE] 14:02 [PERSON_NAME] - date [DATE…" at bounding box center [896, 418] width 429 height 118
click at [748, 322] on div "MET France [EMAIL_ADDRESS][DOMAIN_NAME] [DATE] 14:02" at bounding box center [896, 363] width 429 height 8
click at [748, 322] on p "[PERSON_NAME] - date [DATE] 12h57 Interlocuteur : Mme DIEUX - 0771813648 [PERSO…" at bounding box center [896, 423] width 429 height 107
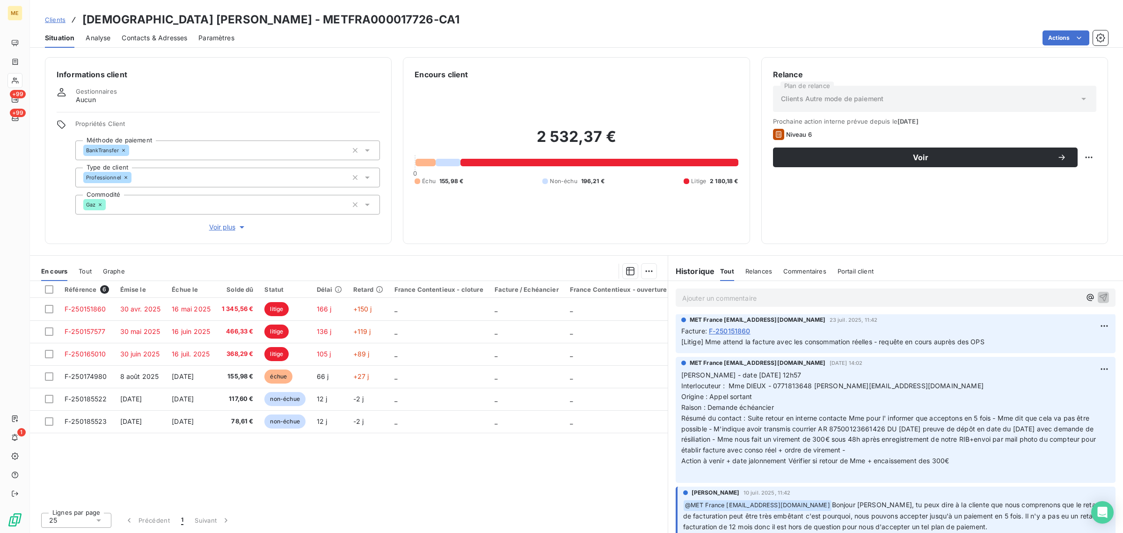
drag, startPoint x: 879, startPoint y: 343, endPoint x: 828, endPoint y: 352, distance: 51.9
click at [748, 322] on div "MET France [EMAIL_ADDRESS][DOMAIN_NAME] [DATE] 14:02 [PERSON_NAME] - date [DATE…" at bounding box center [895, 420] width 455 height 130
click at [748, 322] on span "Interlocuteur : Mme DIEUX - 0771813648 [PERSON_NAME][EMAIL_ADDRESS][DOMAIN_NAME]" at bounding box center [833, 385] width 302 height 8
drag, startPoint x: 882, startPoint y: 353, endPoint x: 865, endPoint y: 352, distance: 17.4
click at [748, 322] on div "MET France [EMAIL_ADDRESS][DOMAIN_NAME] [DATE] 14:02" at bounding box center [896, 363] width 429 height 8
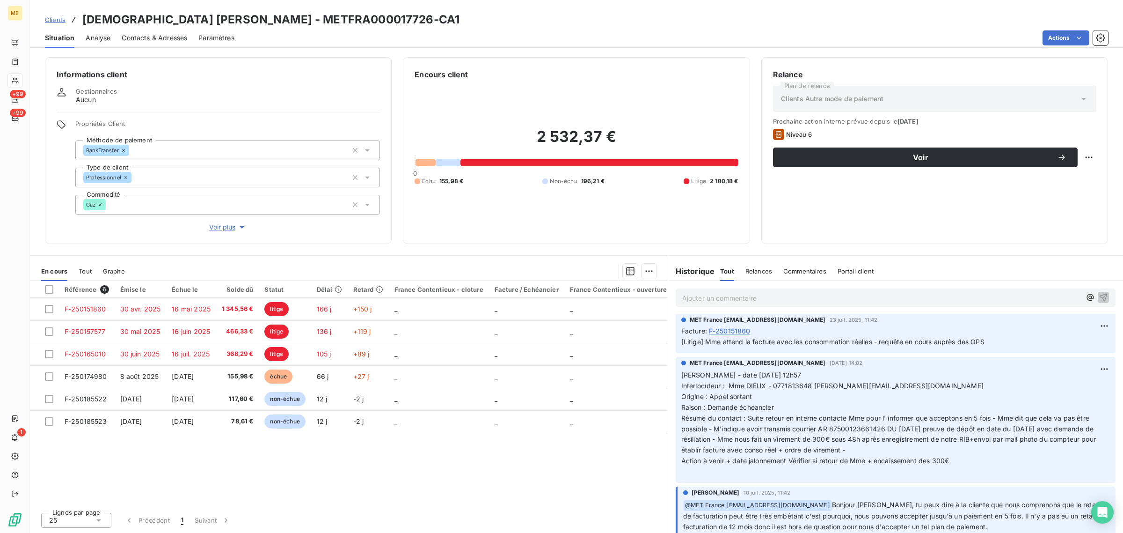
click at [150, 38] on span "Contacts & Adresses" at bounding box center [155, 37] width 66 height 9
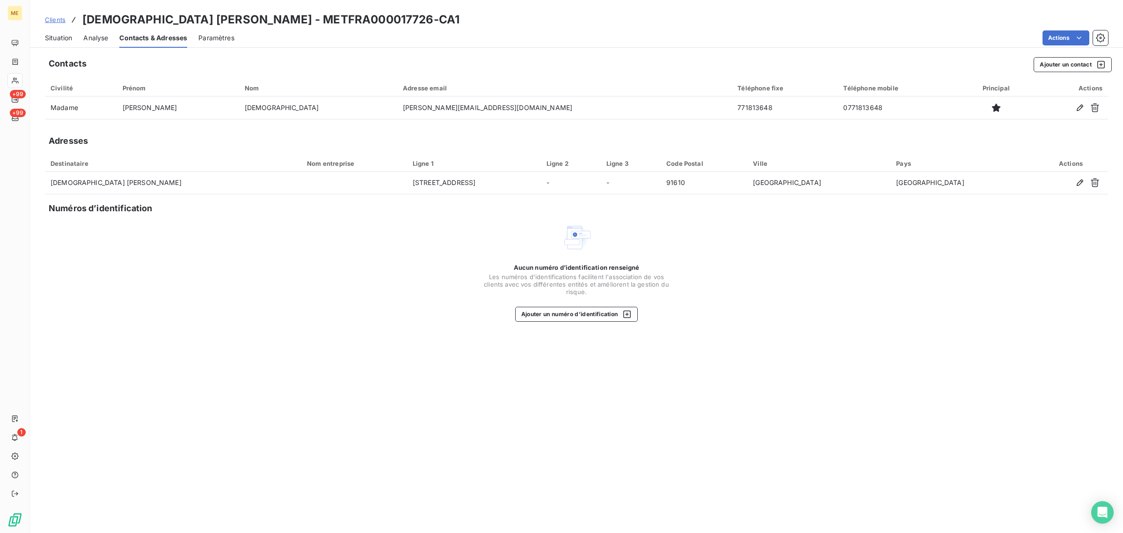
click at [66, 38] on span "Situation" at bounding box center [58, 37] width 27 height 9
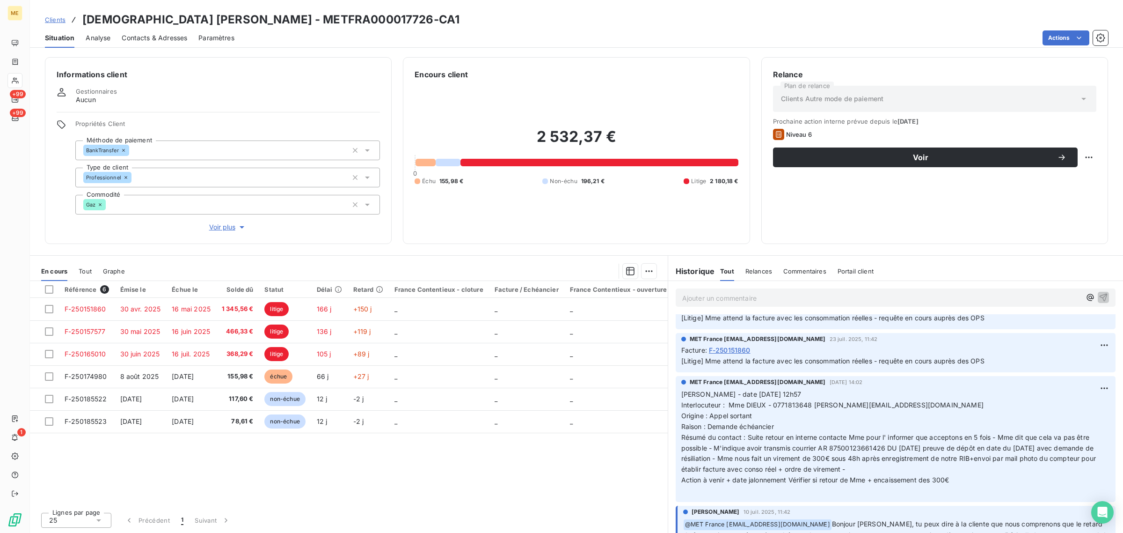
scroll to position [1638, 0]
